Goal: Task Accomplishment & Management: Use online tool/utility

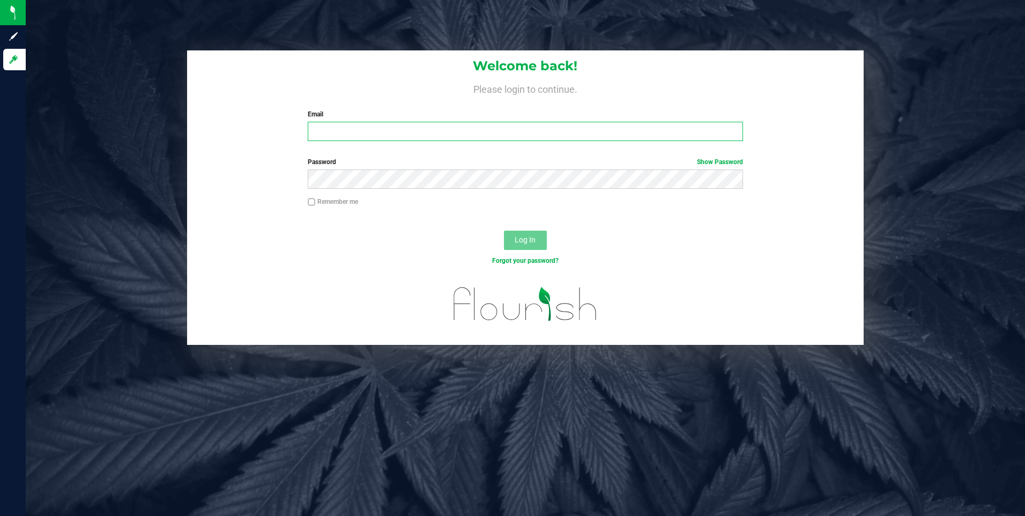
click at [378, 134] on input "Email" at bounding box center [525, 131] width 435 height 19
type input "[EMAIL_ADDRESS][DOMAIN_NAME]"
click at [519, 235] on button "Log In" at bounding box center [525, 240] width 43 height 19
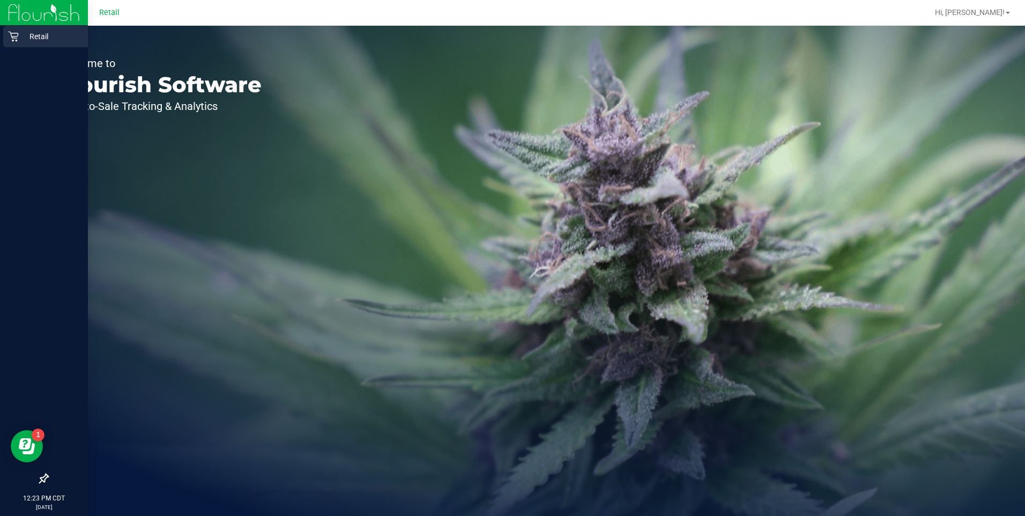
click at [25, 32] on p "Retail" at bounding box center [51, 36] width 64 height 13
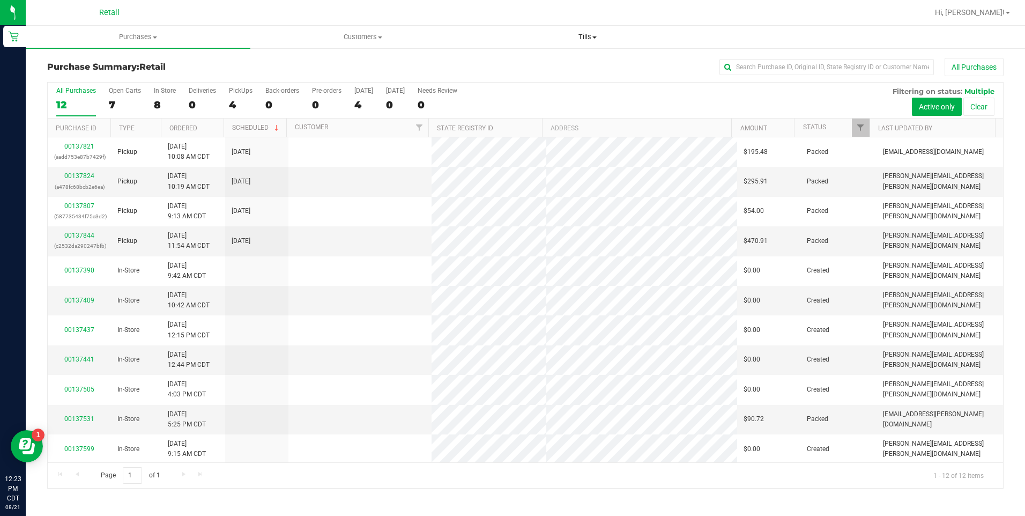
click at [584, 39] on span "Tills" at bounding box center [588, 37] width 224 height 10
click at [503, 65] on span "Manage tills" at bounding box center [512, 64] width 72 height 9
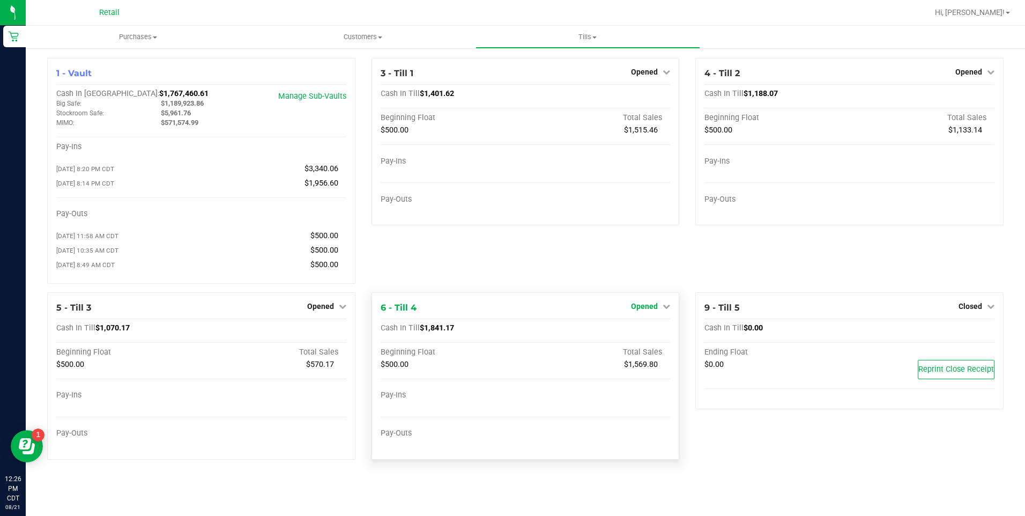
click at [649, 311] on span "Opened" at bounding box center [644, 306] width 27 height 9
click at [633, 331] on link "Close Till" at bounding box center [646, 328] width 29 height 9
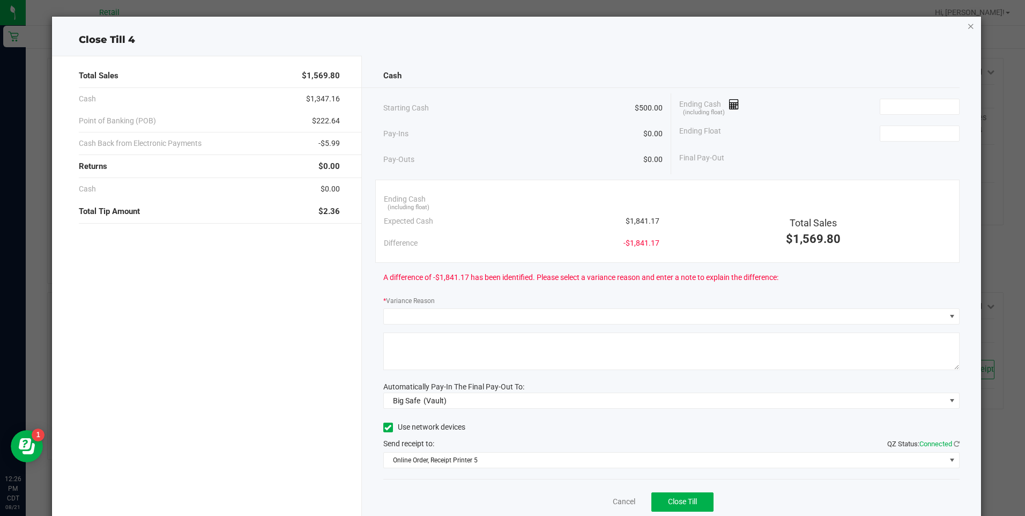
click at [968, 27] on icon "button" at bounding box center [972, 25] width 8 height 13
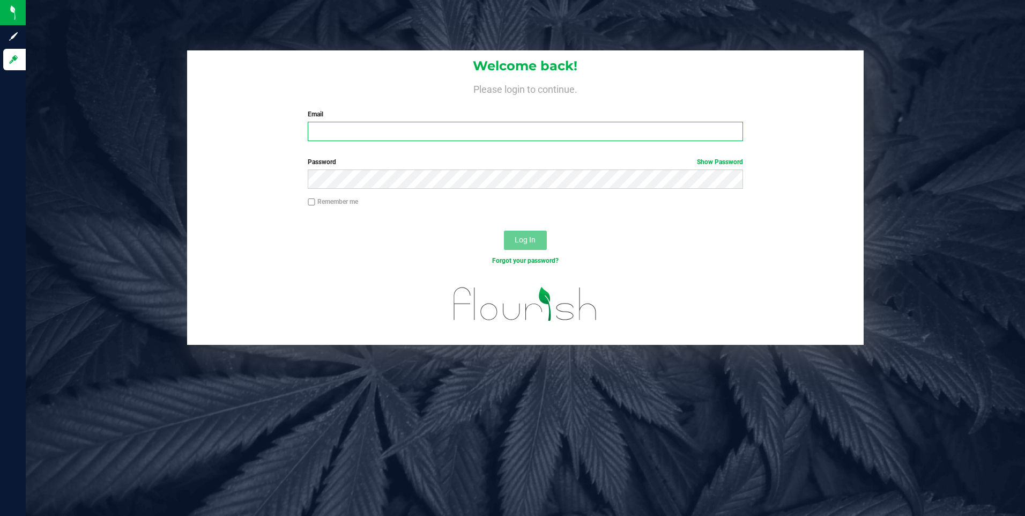
click at [339, 128] on input "Email" at bounding box center [525, 131] width 435 height 19
type input "[EMAIL_ADDRESS][DOMAIN_NAME]"
click at [392, 156] on form "Welcome back! Please login to continue. Email [EMAIL_ADDRESS][DOMAIN_NAME] Requ…" at bounding box center [525, 197] width 661 height 294
drag, startPoint x: 530, startPoint y: 226, endPoint x: 529, endPoint y: 241, distance: 14.5
click at [529, 228] on div "Log In" at bounding box center [525, 244] width 677 height 36
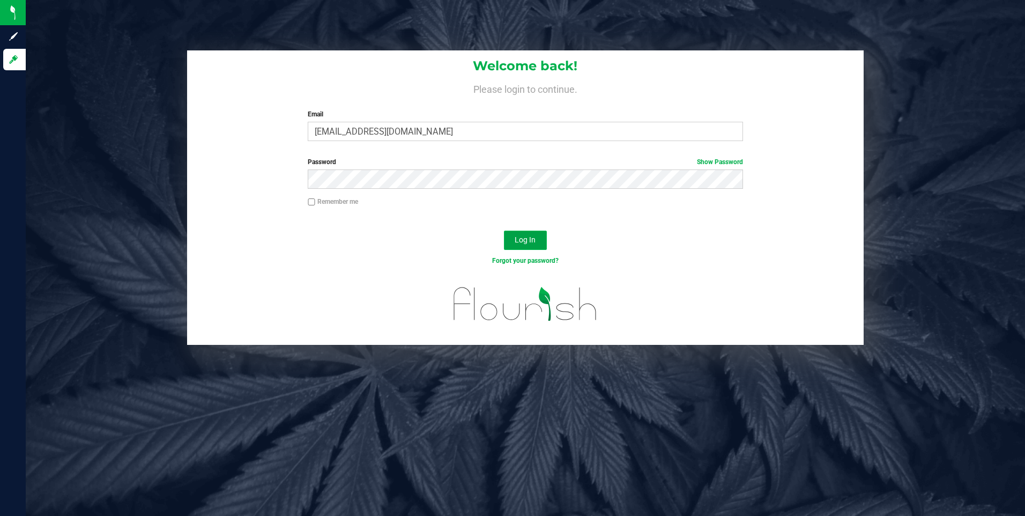
click at [529, 241] on span "Log In" at bounding box center [525, 239] width 21 height 9
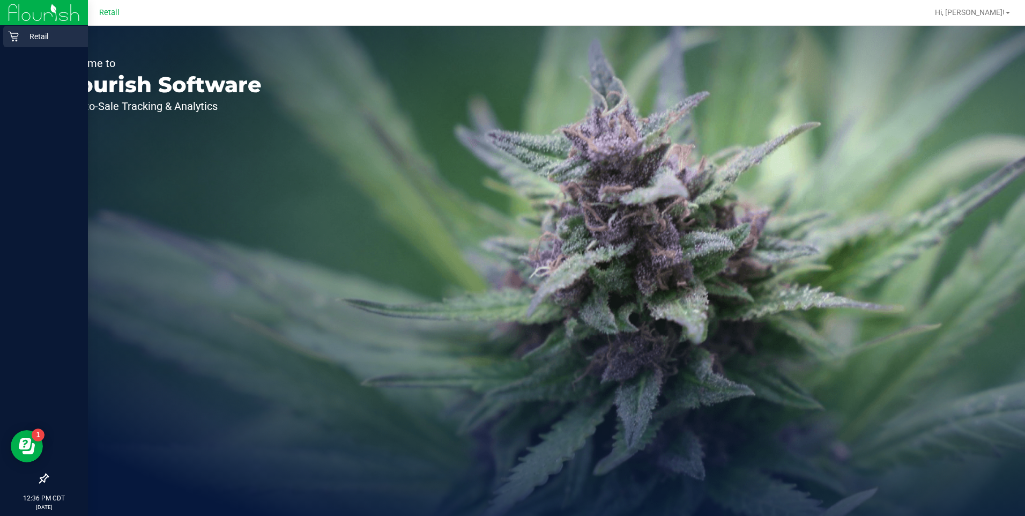
click at [19, 34] on p "Retail" at bounding box center [51, 36] width 64 height 13
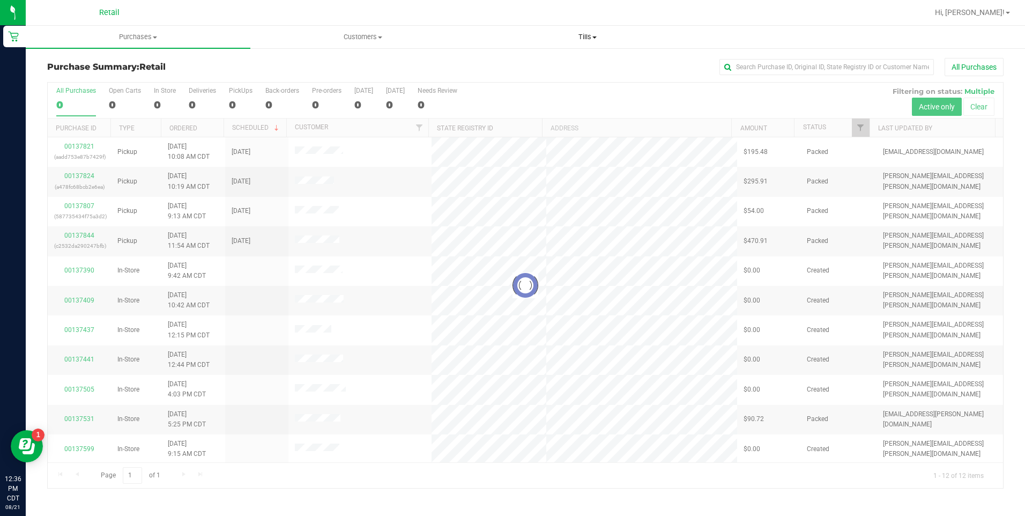
click at [596, 36] on span at bounding box center [595, 37] width 4 height 2
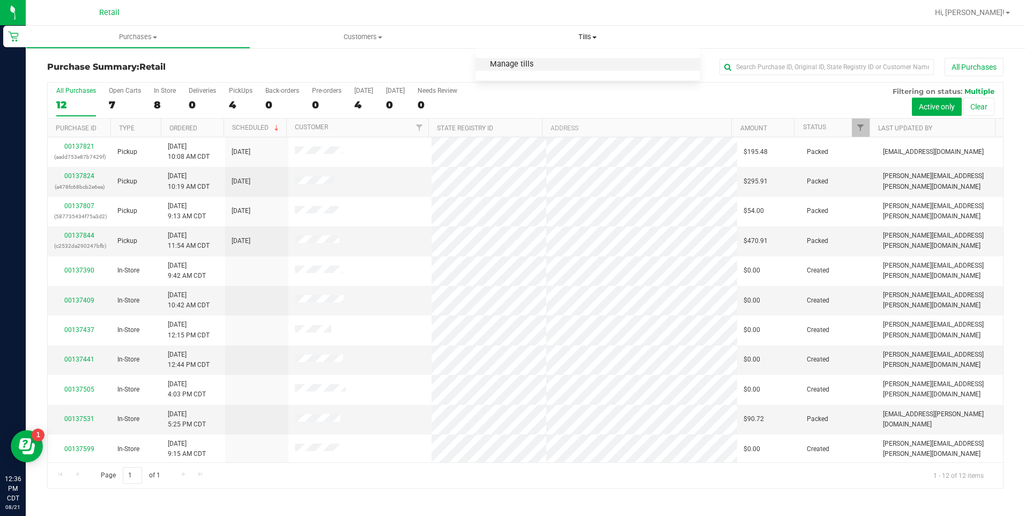
click at [540, 68] on span "Manage tills" at bounding box center [512, 64] width 72 height 9
